Goal: Task Accomplishment & Management: Manage account settings

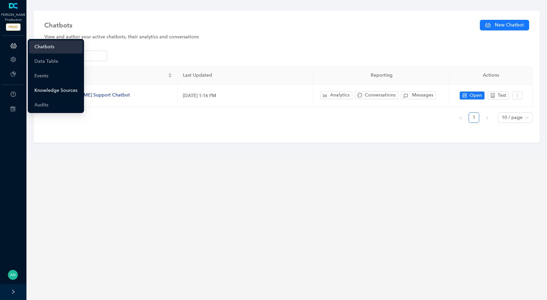
click at [45, 90] on link "Knowledge Sources" at bounding box center [55, 90] width 43 height 13
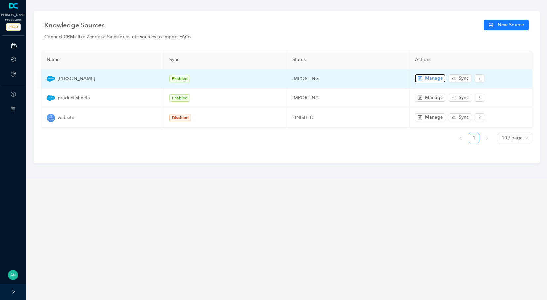
click at [433, 79] on span "Manage" at bounding box center [434, 78] width 18 height 7
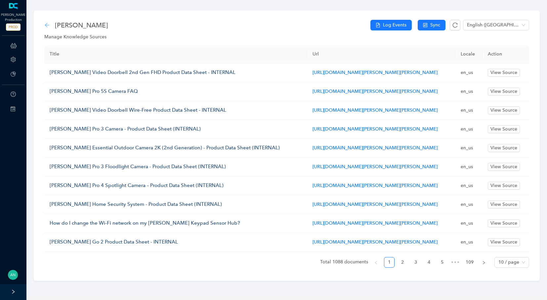
click at [45, 25] on icon "arrow-left" at bounding box center [46, 25] width 5 height 5
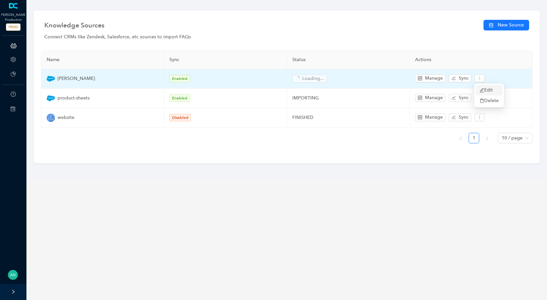
click at [488, 90] on span "Edit" at bounding box center [489, 90] width 19 height 7
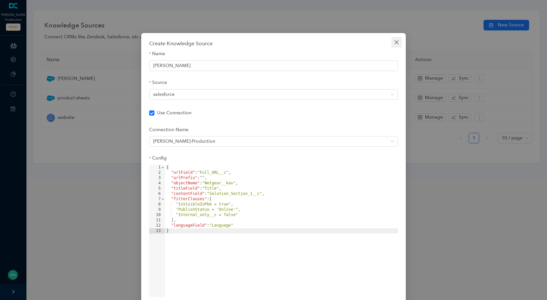
click at [399, 43] on icon "close" at bounding box center [396, 42] width 5 height 5
checkbox input "true"
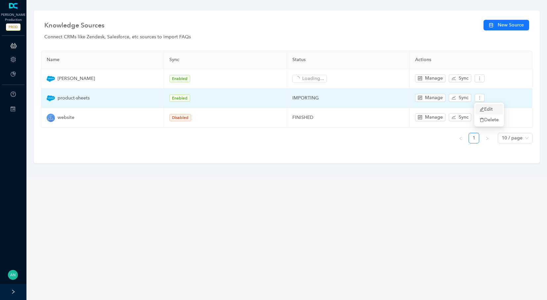
click at [481, 109] on icon "edit" at bounding box center [482, 109] width 5 height 5
type input "product-sheets"
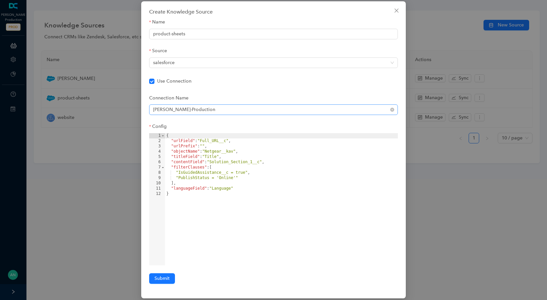
scroll to position [37, 0]
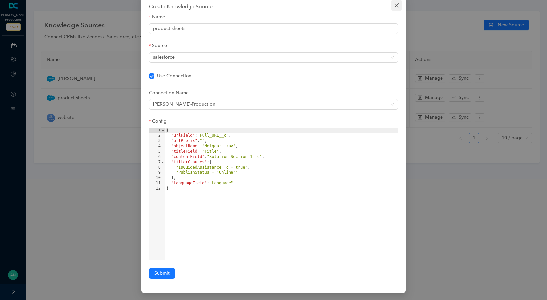
click at [397, 5] on icon "close" at bounding box center [397, 5] width 4 height 4
checkbox input "true"
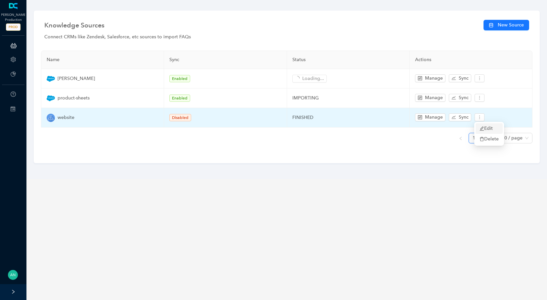
click at [481, 126] on icon "edit" at bounding box center [482, 128] width 5 height 5
type input "website"
checkbox input "false"
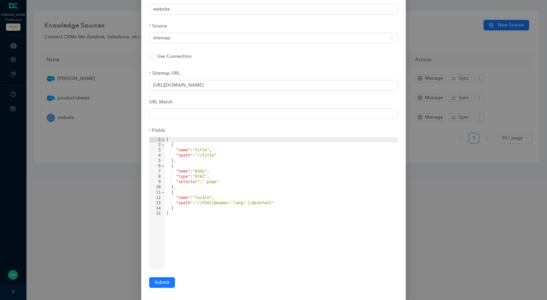
scroll to position [66, 0]
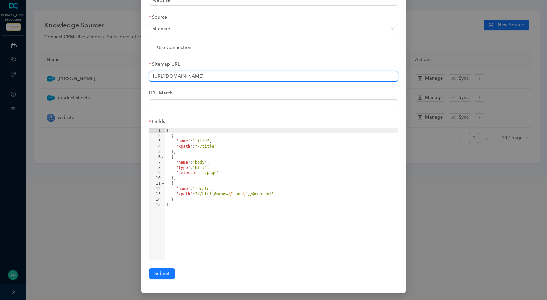
click at [214, 77] on input "https://gist.githubusercontent.com/silent-vim/e172b73a2443747e166ebd6c9024f268/…" at bounding box center [273, 76] width 249 height 11
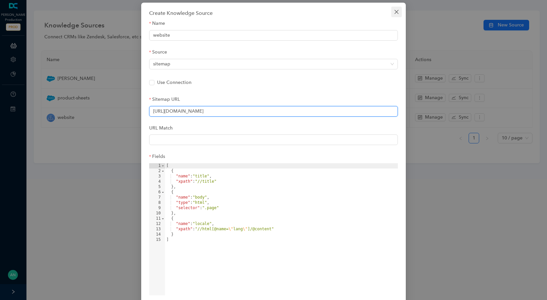
scroll to position [0, 0]
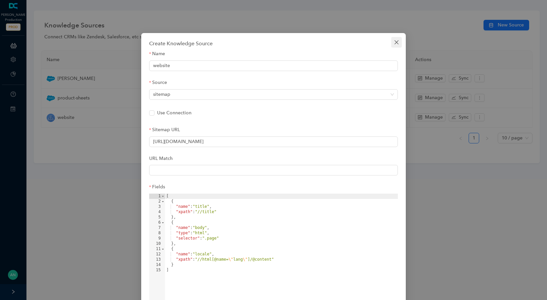
click at [401, 44] on span "Close" at bounding box center [396, 42] width 11 height 5
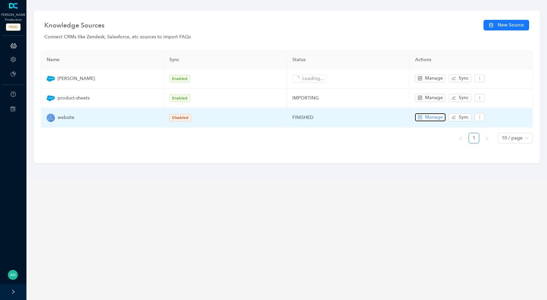
click at [426, 117] on span "Manage" at bounding box center [434, 117] width 18 height 7
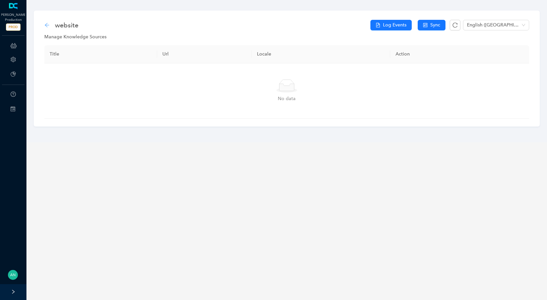
click at [47, 24] on icon "arrow-left" at bounding box center [46, 25] width 5 height 5
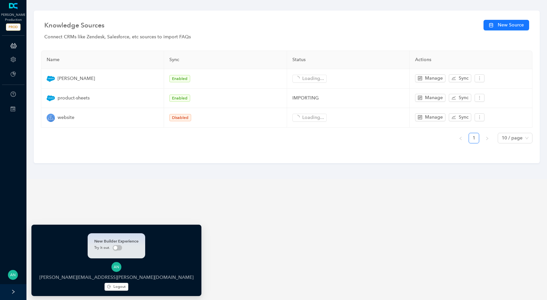
click at [14, 277] on img at bounding box center [13, 275] width 10 height 10
click at [107, 287] on icon "logout" at bounding box center [109, 287] width 4 height 4
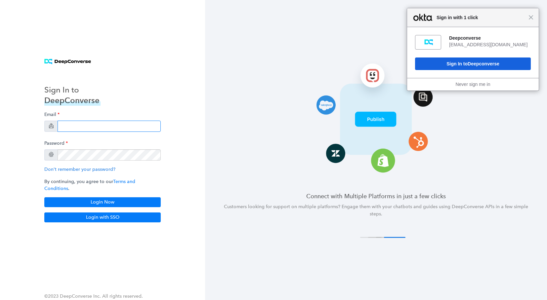
click at [96, 132] on input "email" at bounding box center [109, 126] width 103 height 11
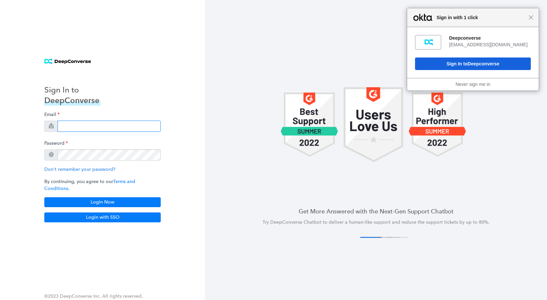
type input "[EMAIL_ADDRESS][DOMAIN_NAME]"
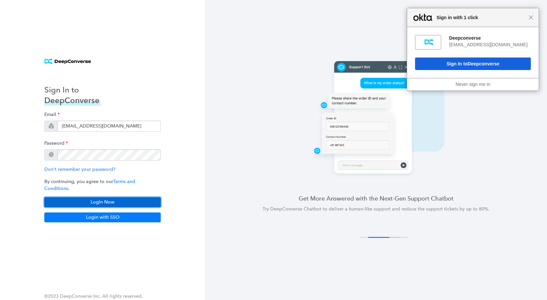
click at [111, 198] on button "Login Now" at bounding box center [102, 203] width 116 height 10
